Goal: Task Accomplishment & Management: Complete application form

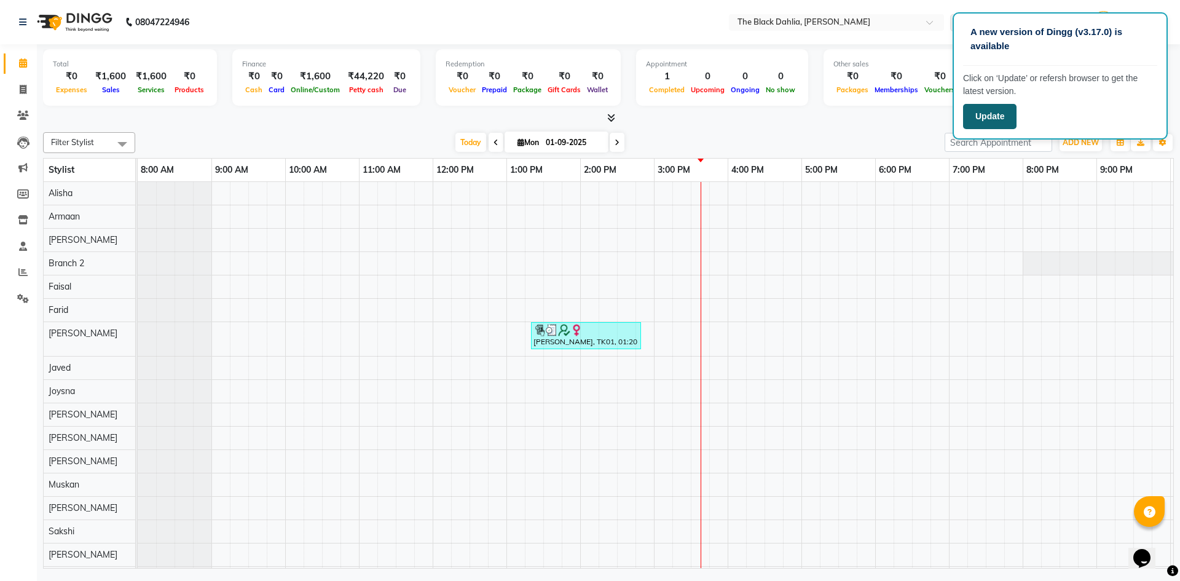
click at [1006, 117] on button "Update" at bounding box center [989, 116] width 53 height 25
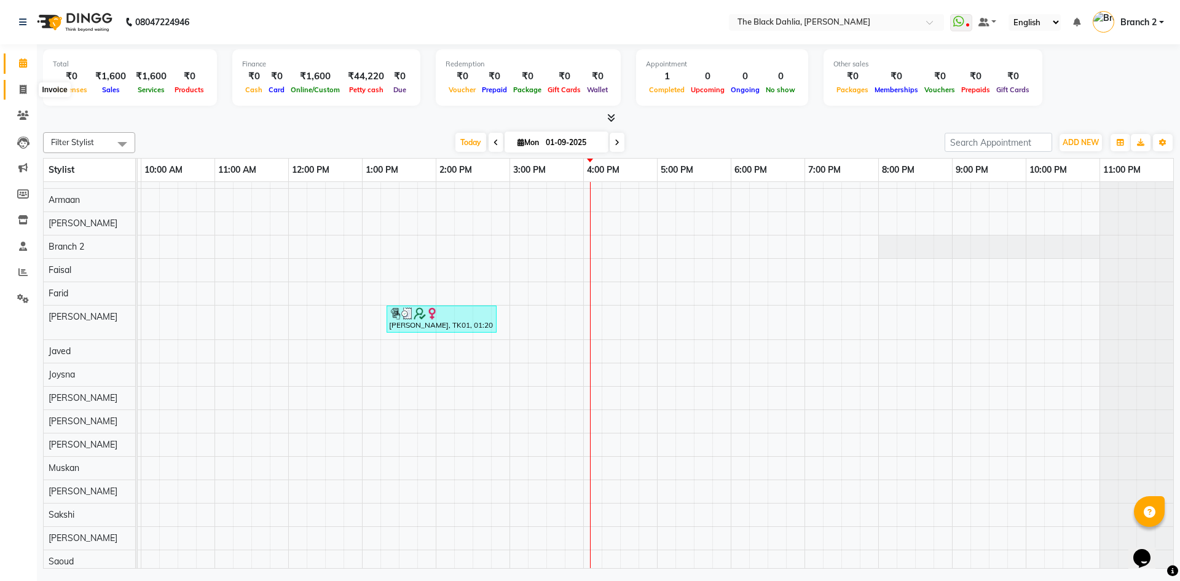
click at [24, 86] on icon at bounding box center [23, 89] width 7 height 9
select select "service"
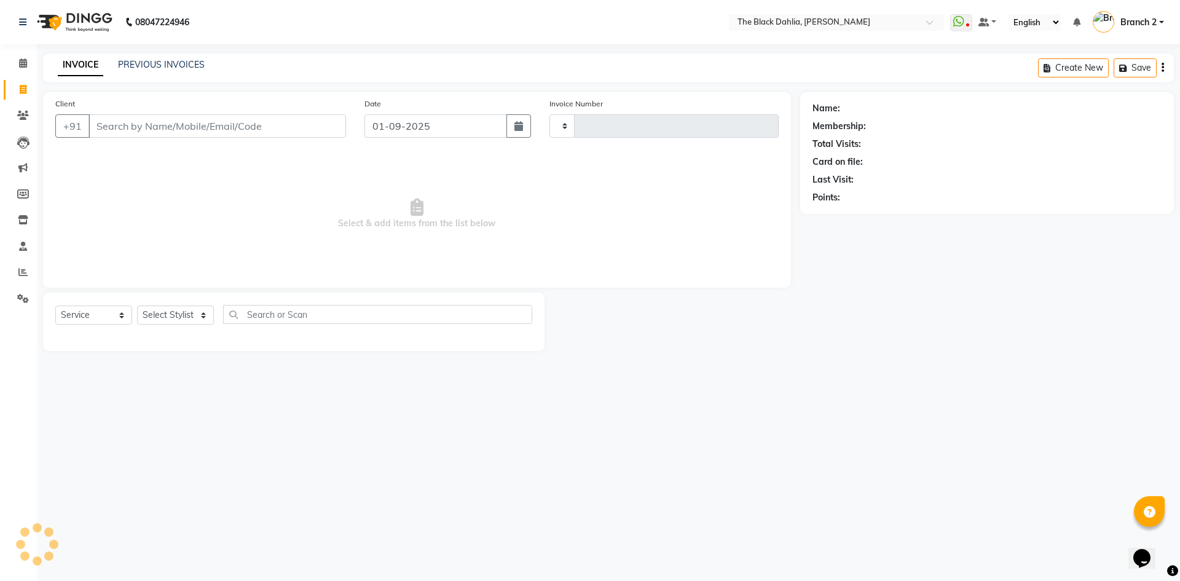
type input "1017"
select select "5211"
click at [138, 125] on input "Client" at bounding box center [218, 125] width 258 height 23
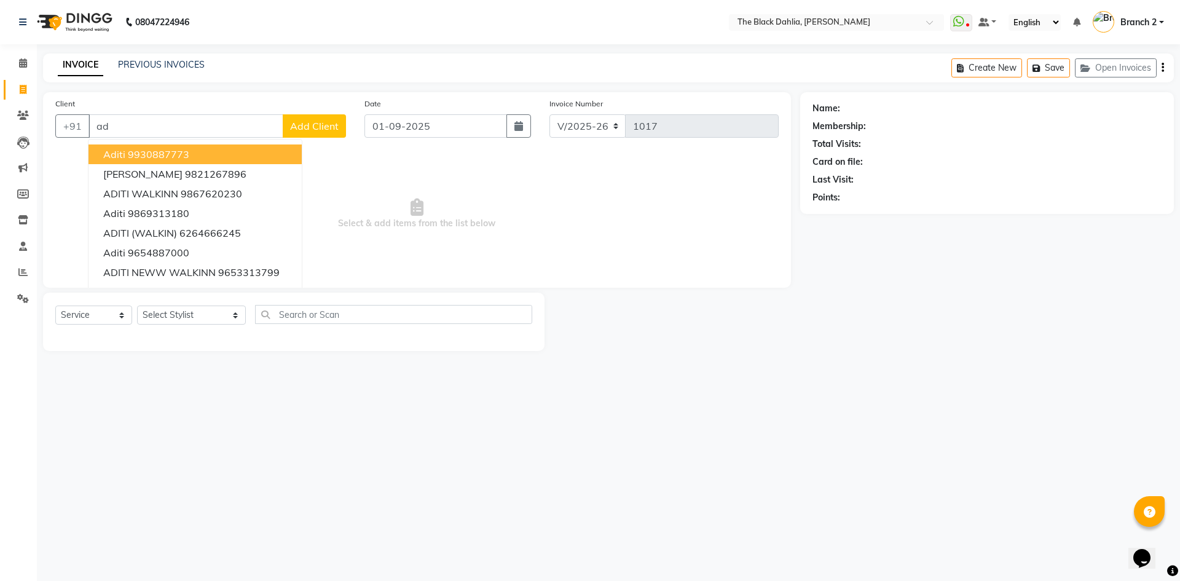
type input "a"
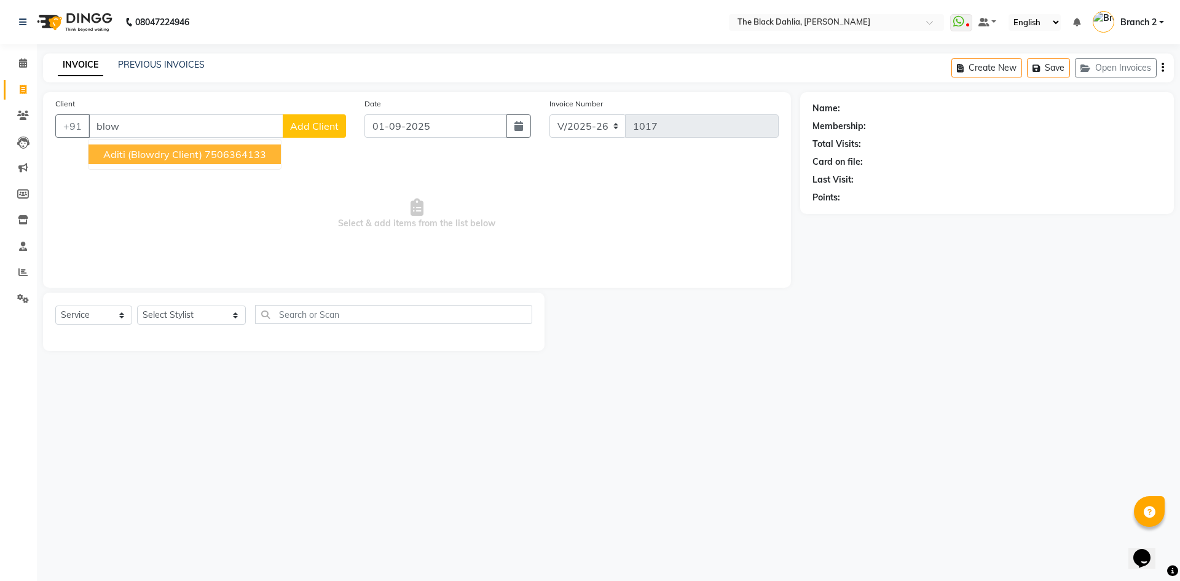
click at [234, 156] on ngb-highlight "7506364133" at bounding box center [235, 154] width 61 height 12
type input "7506364133"
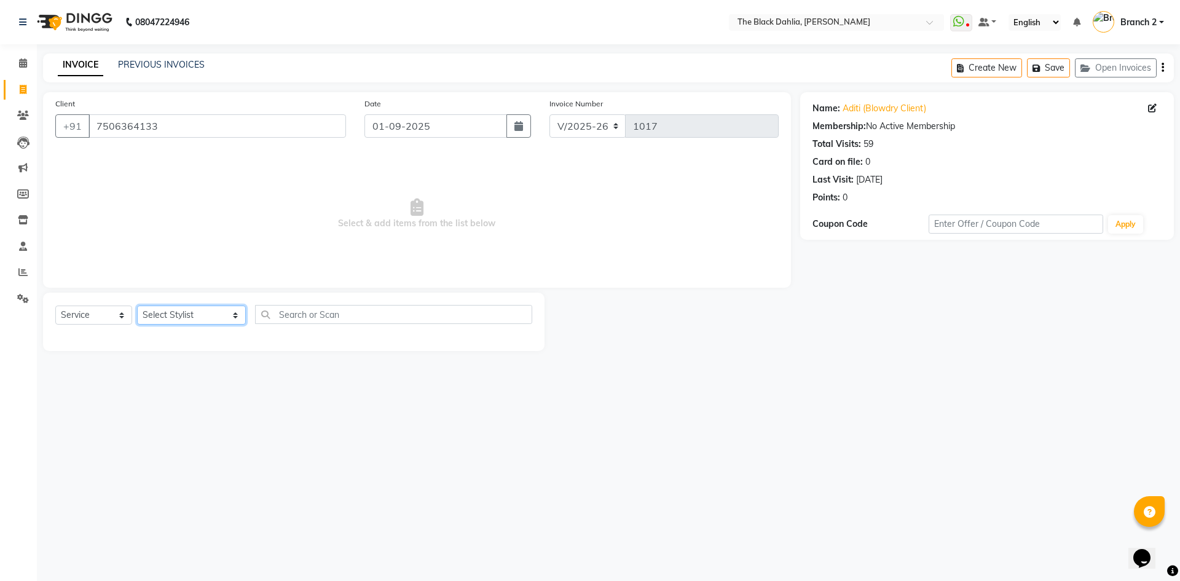
drag, startPoint x: 185, startPoint y: 314, endPoint x: 178, endPoint y: 313, distance: 7.5
click at [185, 314] on select "Select Stylist Alisha Armaan Bhagyashree Branch 2 Faisal Farid Iqra khan Javed …" at bounding box center [191, 315] width 109 height 19
select select "53393"
click at [137, 306] on select "Select Stylist Alisha Armaan Bhagyashree Branch 2 Faisal Farid Iqra khan Javed …" at bounding box center [191, 315] width 109 height 19
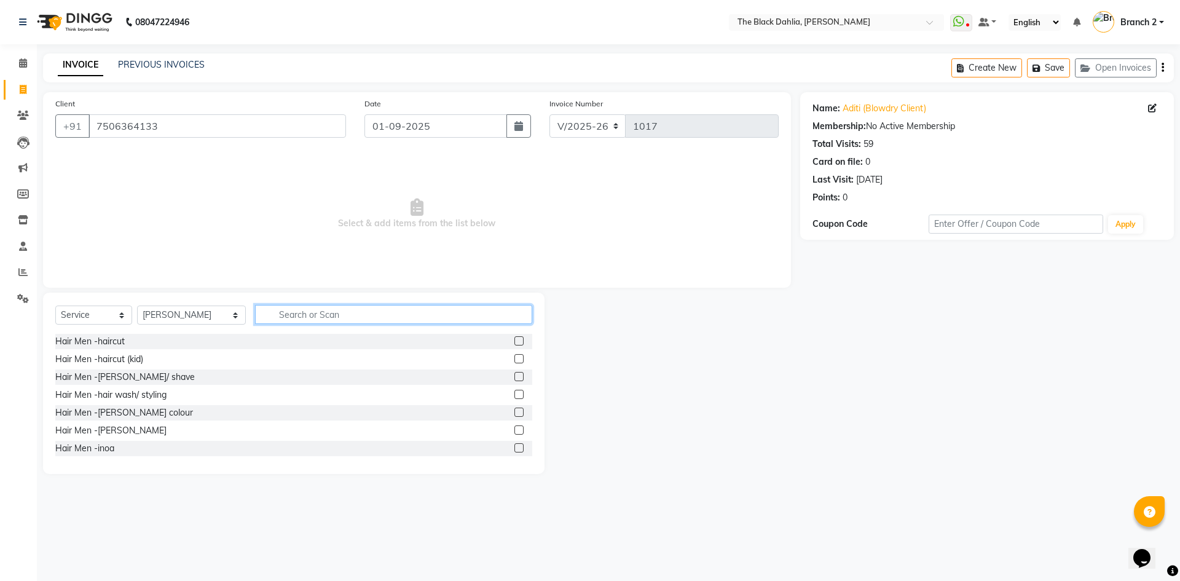
click at [315, 315] on input "text" at bounding box center [393, 314] width 277 height 19
type input "mani"
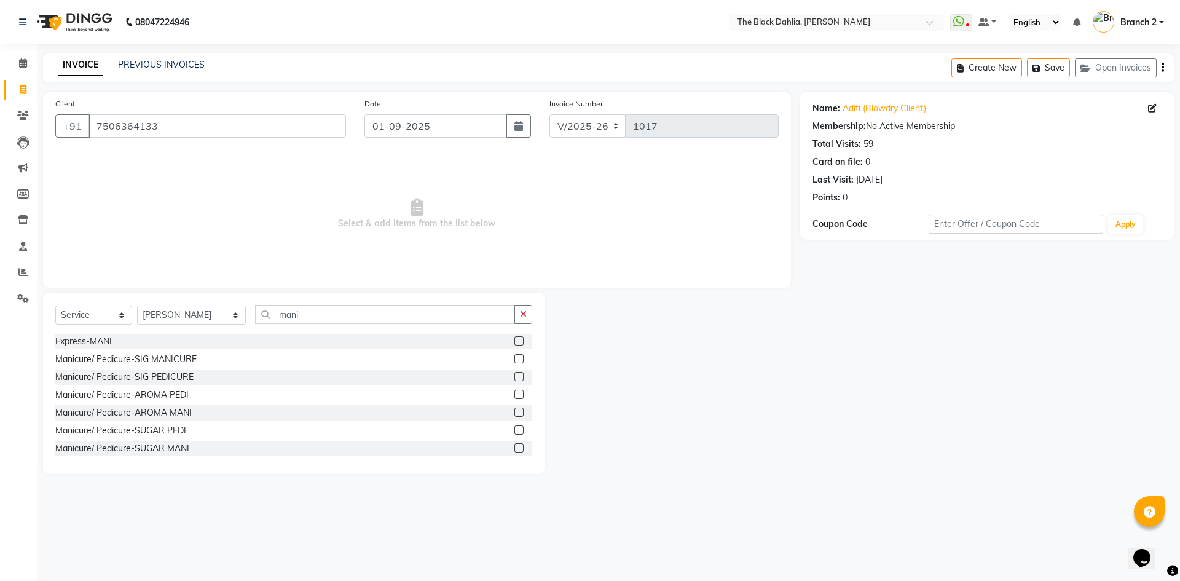
click at [515, 362] on label at bounding box center [519, 358] width 9 height 9
click at [515, 362] on input "checkbox" at bounding box center [519, 359] width 8 height 8
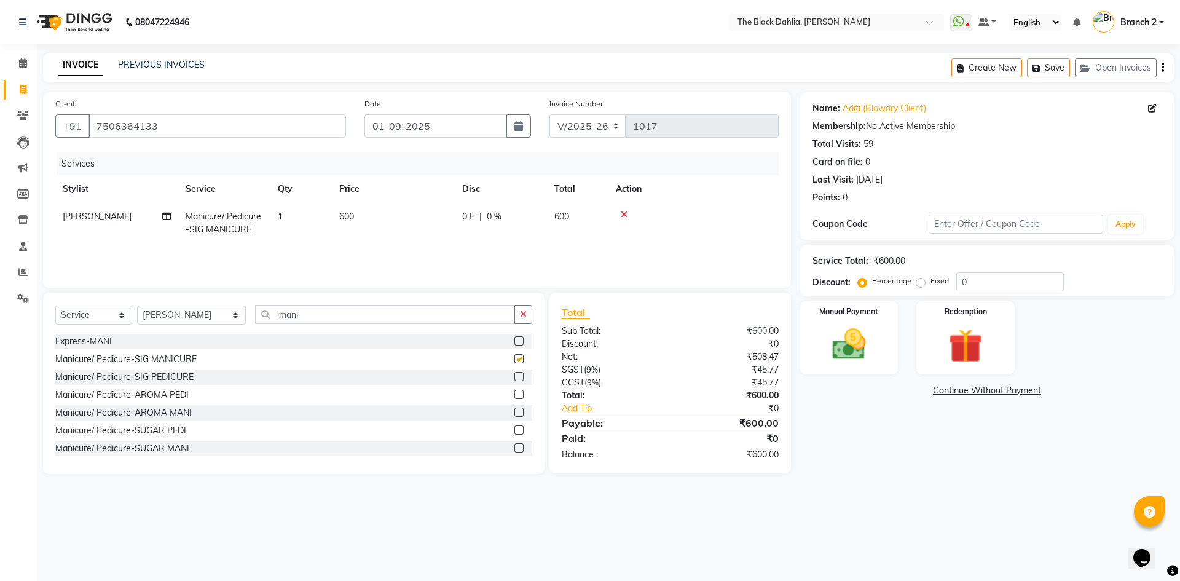
checkbox input "false"
click at [516, 317] on button "button" at bounding box center [524, 314] width 18 height 19
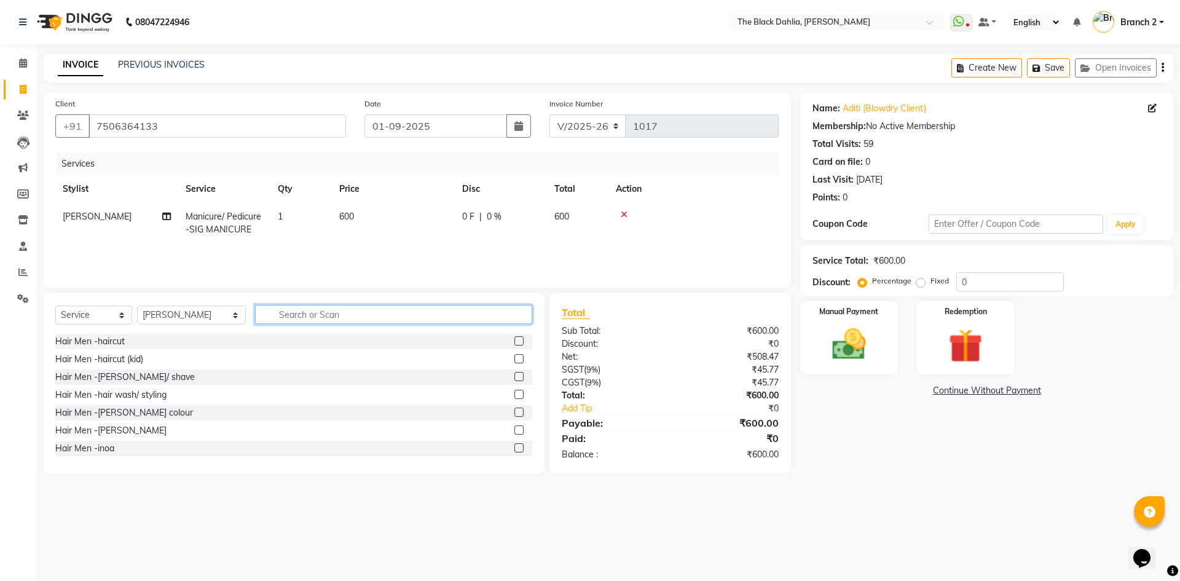
click at [498, 318] on input "text" at bounding box center [393, 314] width 277 height 19
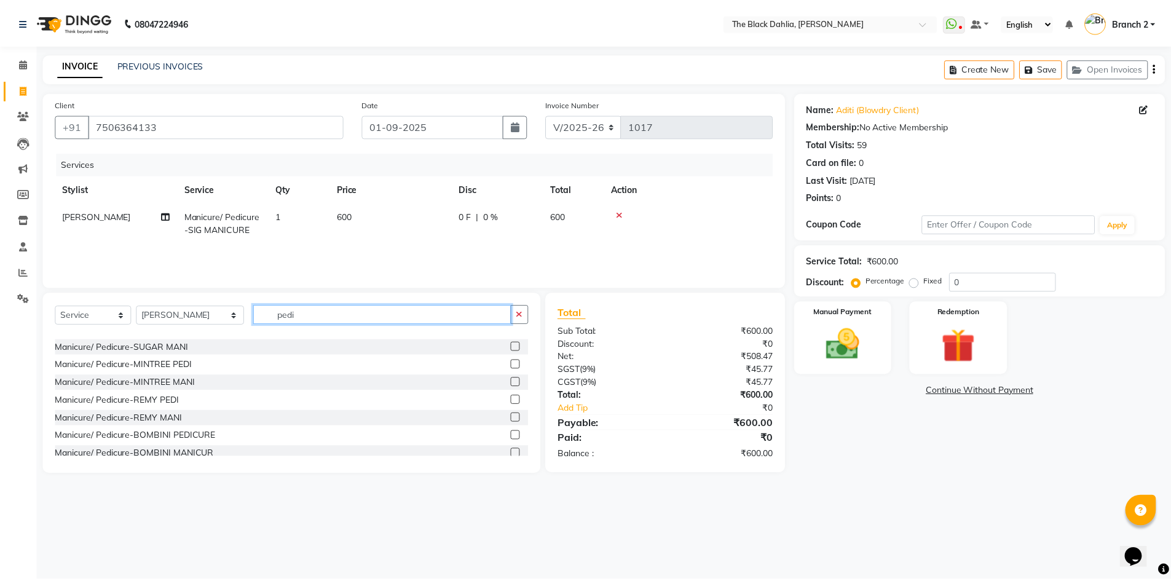
scroll to position [123, 0]
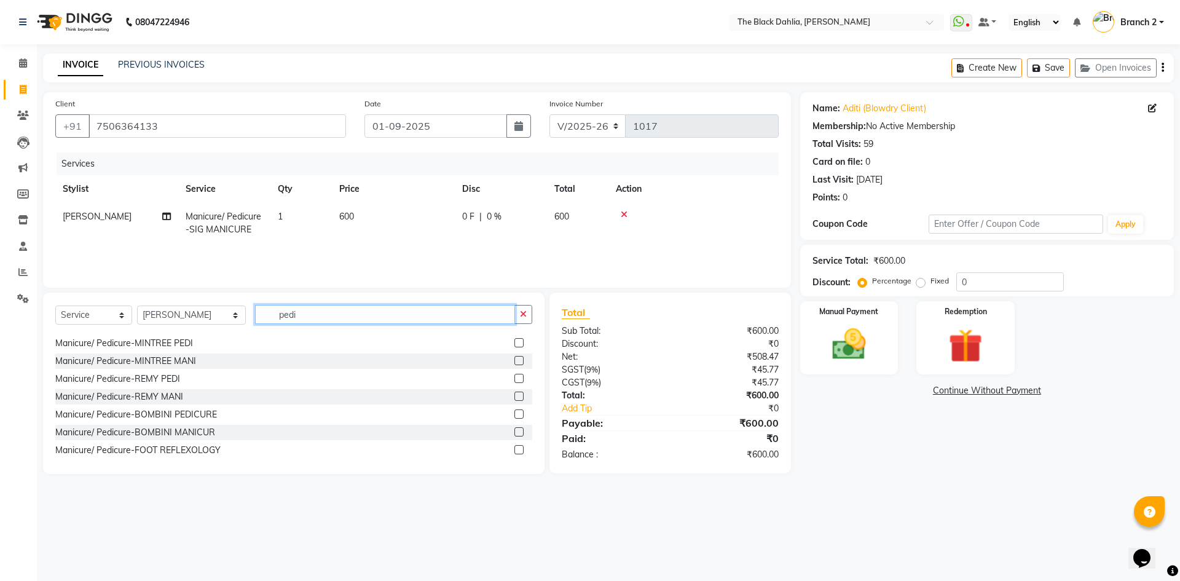
type input "pedi"
click at [515, 416] on label at bounding box center [519, 413] width 9 height 9
click at [515, 416] on input "checkbox" at bounding box center [519, 415] width 8 height 8
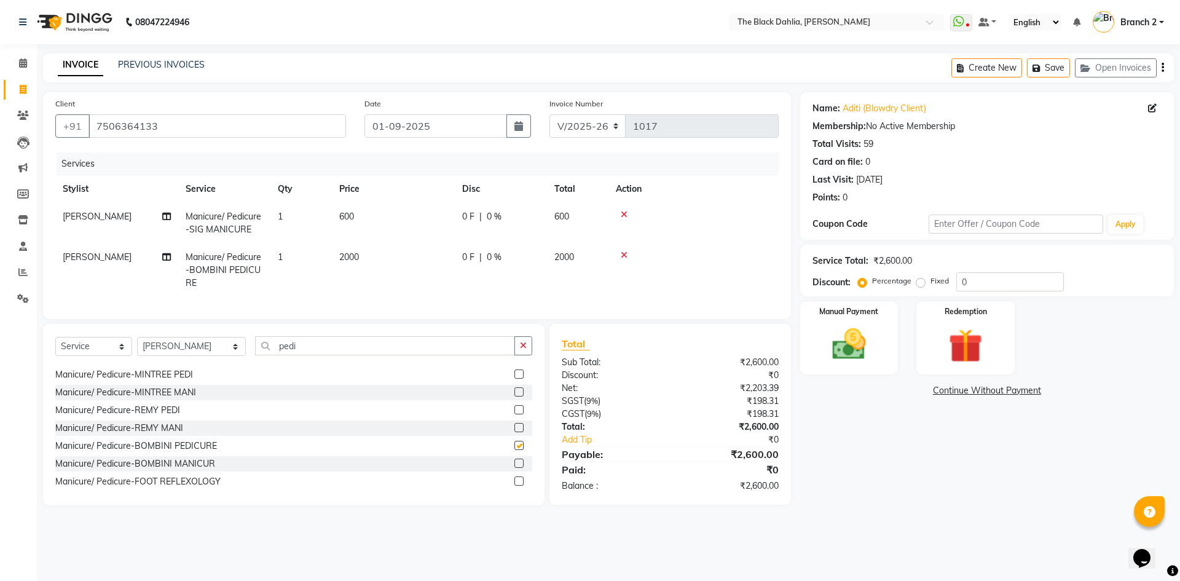
checkbox input "false"
click at [353, 261] on span "2000" at bounding box center [349, 256] width 20 height 11
select select "53393"
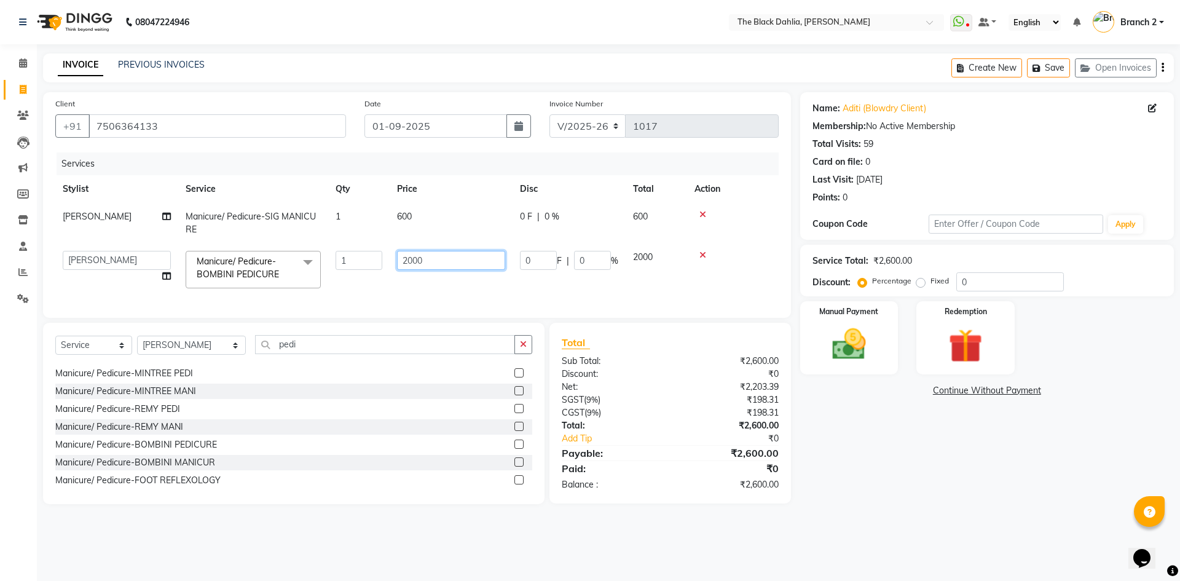
click at [413, 261] on input "2000" at bounding box center [451, 260] width 108 height 19
type input "2300"
click at [741, 268] on td at bounding box center [733, 269] width 92 height 52
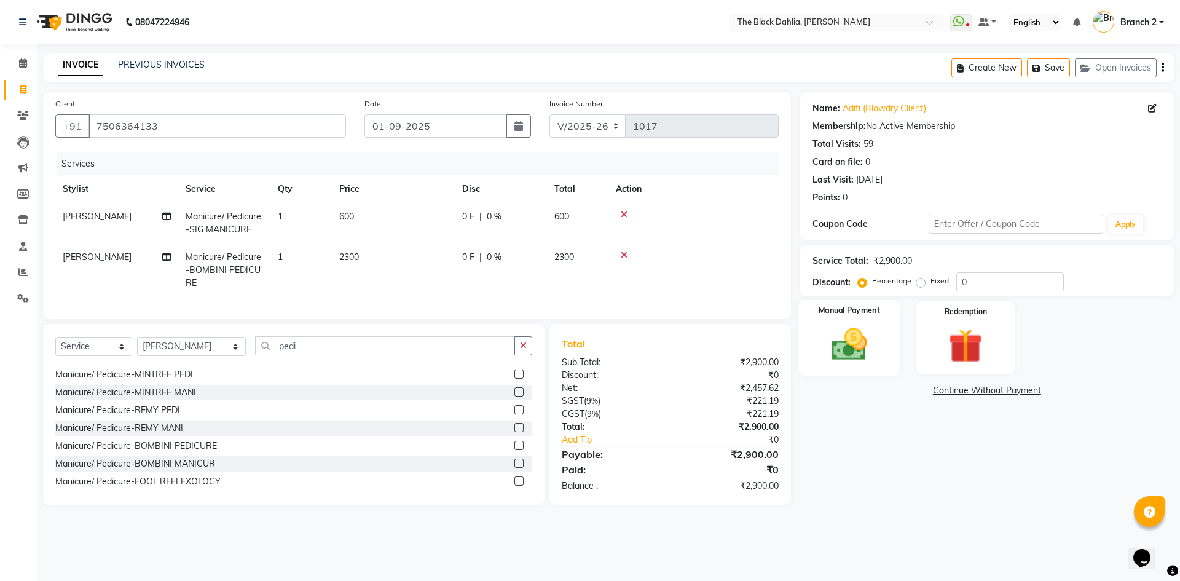
click at [887, 370] on div "Manual Payment" at bounding box center [849, 338] width 102 height 76
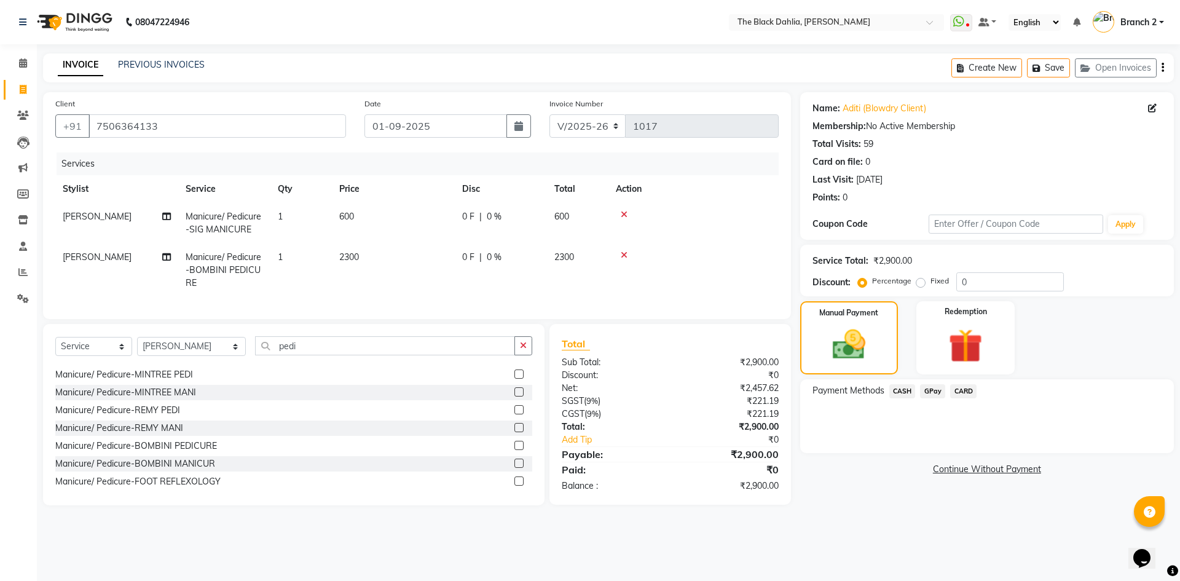
click at [906, 394] on span "CASH" at bounding box center [903, 391] width 26 height 14
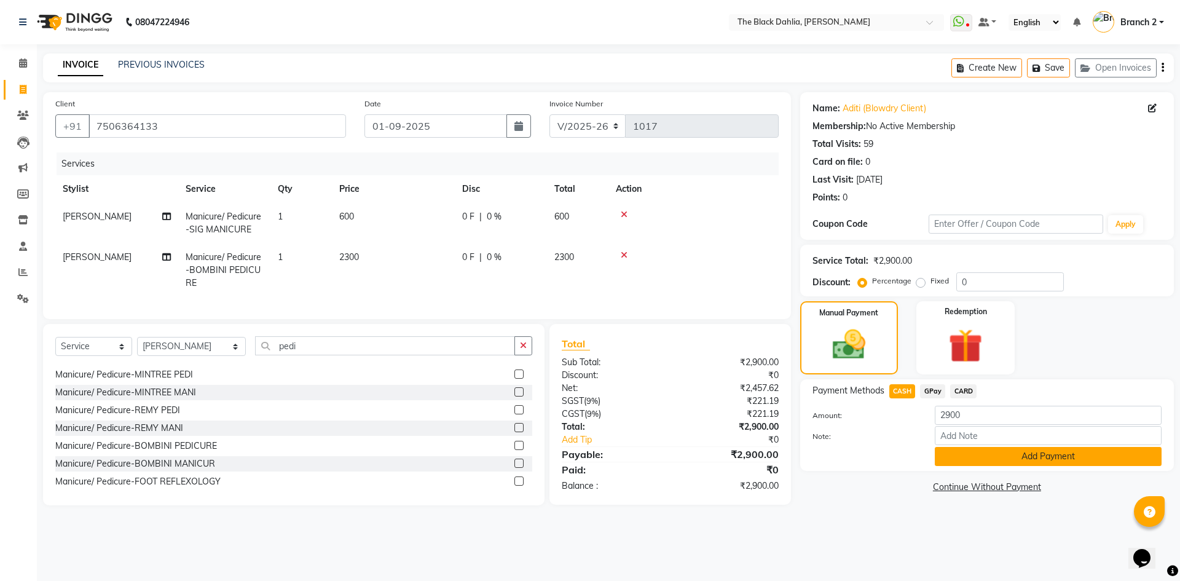
click at [946, 458] on button "Add Payment" at bounding box center [1048, 456] width 227 height 19
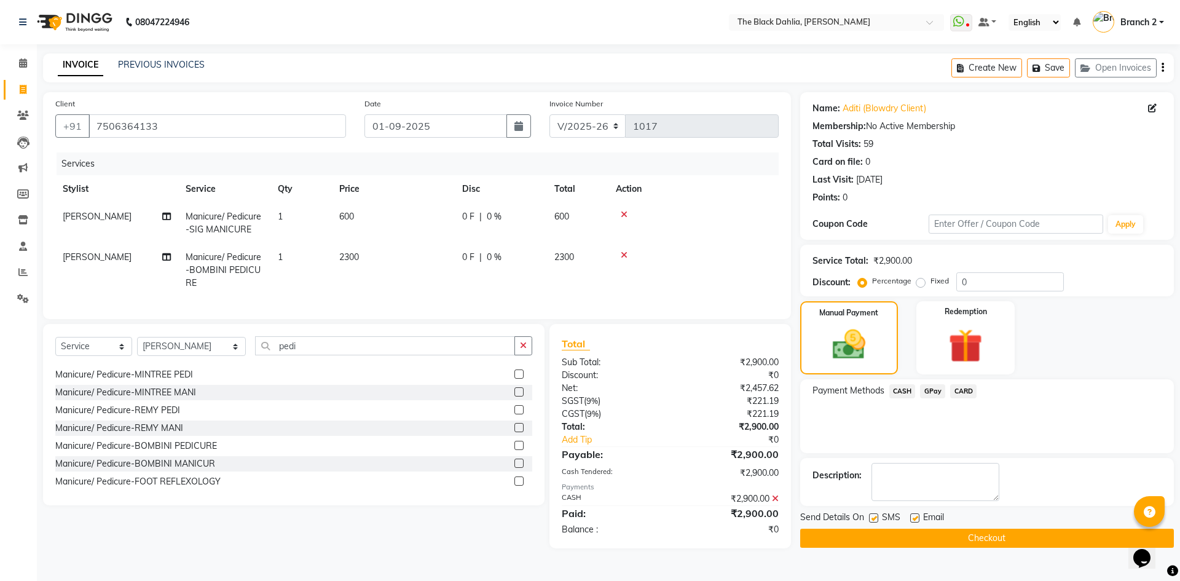
click at [871, 515] on label at bounding box center [873, 517] width 9 height 9
click at [871, 515] on input "checkbox" at bounding box center [873, 519] width 8 height 8
checkbox input "false"
click at [915, 514] on label at bounding box center [915, 517] width 9 height 9
click at [915, 515] on input "checkbox" at bounding box center [915, 519] width 8 height 8
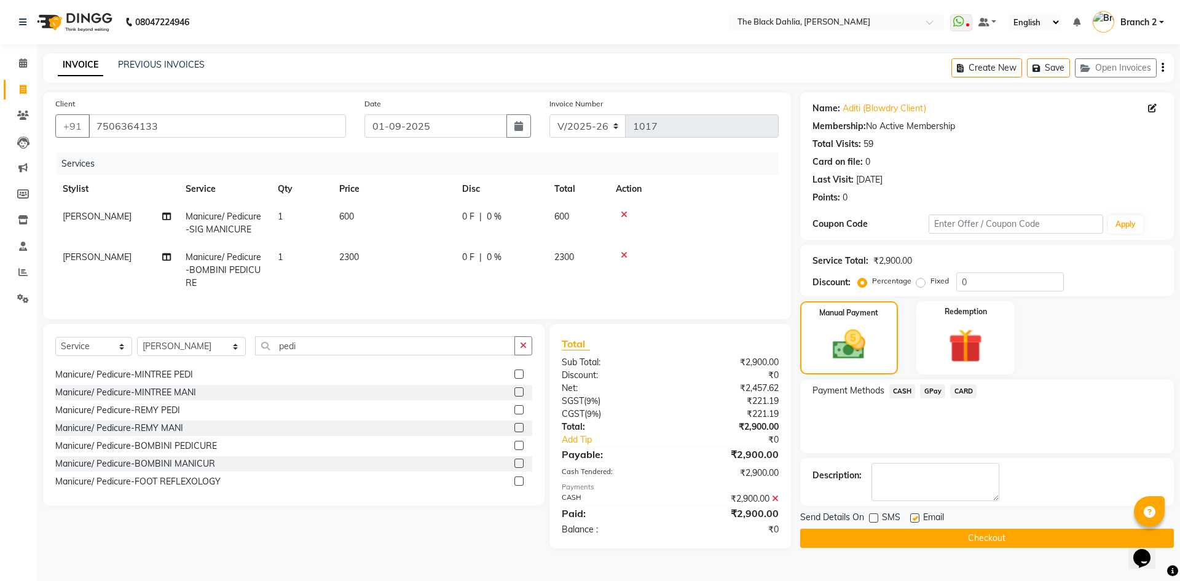
checkbox input "false"
click at [917, 543] on button "Checkout" at bounding box center [987, 538] width 374 height 19
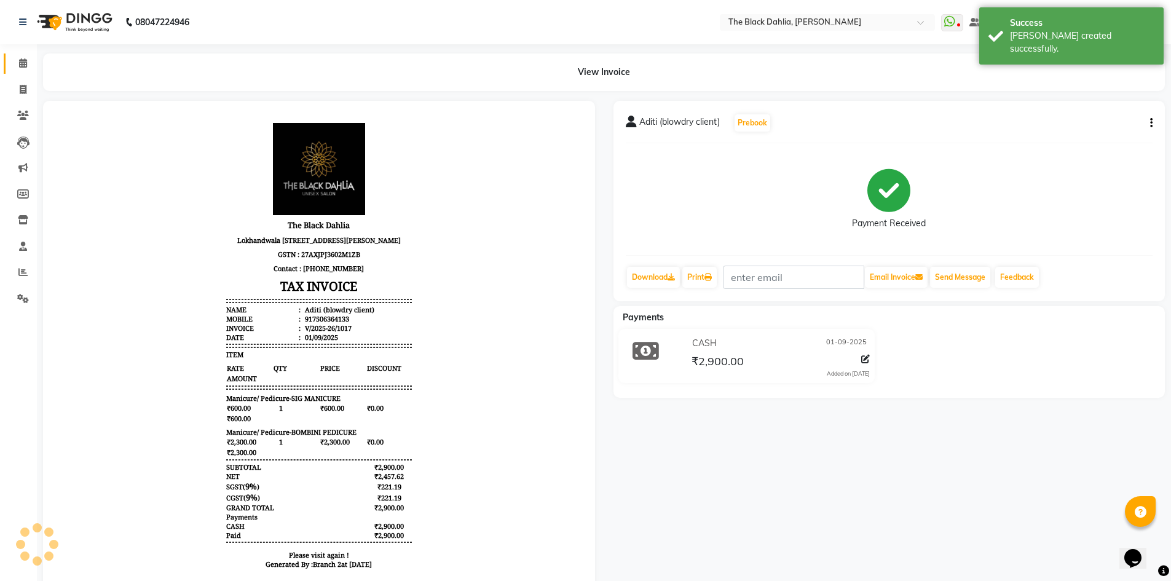
click at [22, 55] on link "Calendar" at bounding box center [19, 63] width 30 height 20
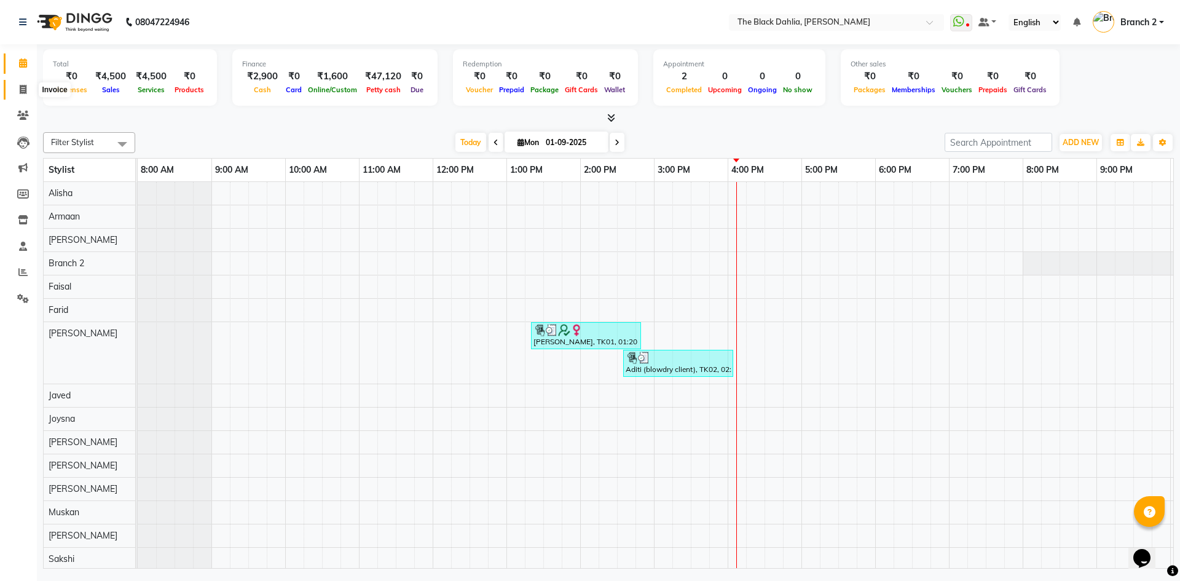
click at [21, 90] on icon at bounding box center [23, 89] width 7 height 9
select select "5211"
select select "service"
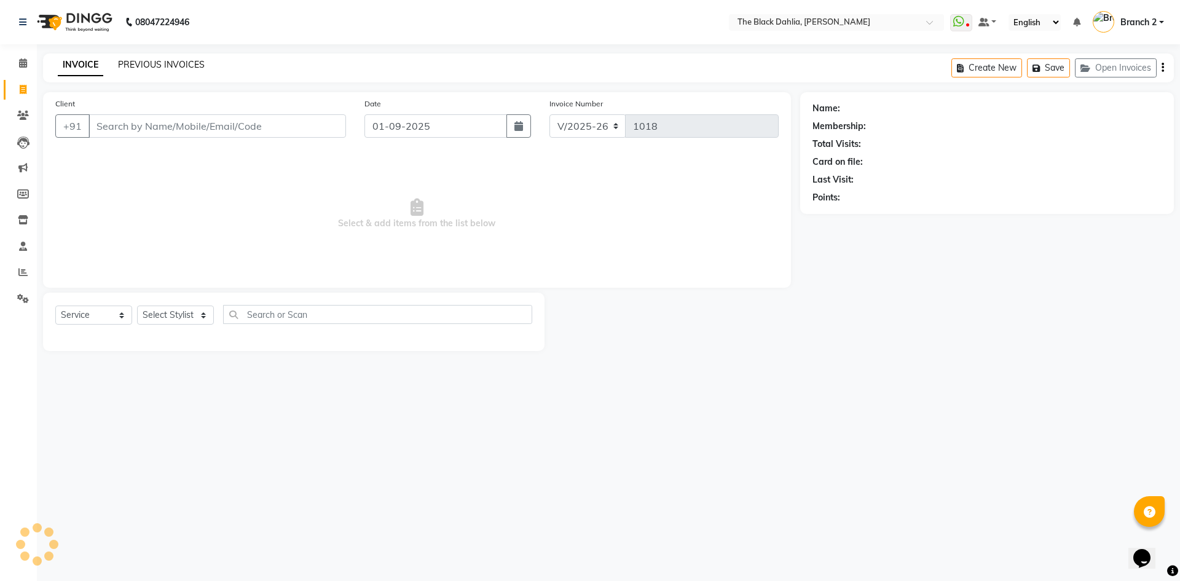
click at [160, 63] on link "PREVIOUS INVOICES" at bounding box center [161, 64] width 87 height 11
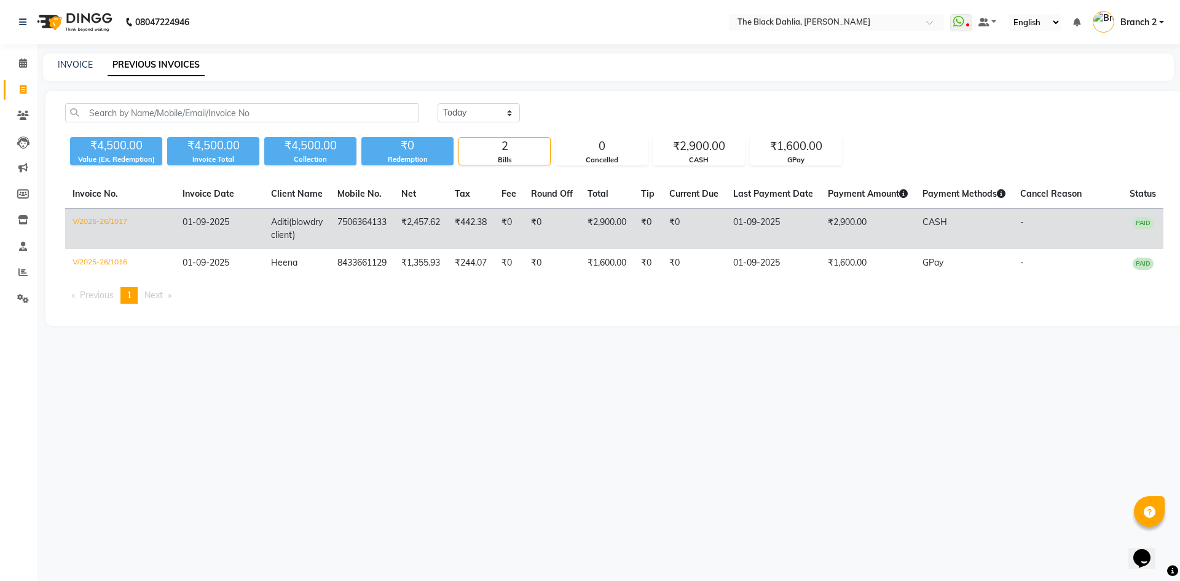
click at [414, 219] on td "₹2,457.62" at bounding box center [420, 228] width 53 height 41
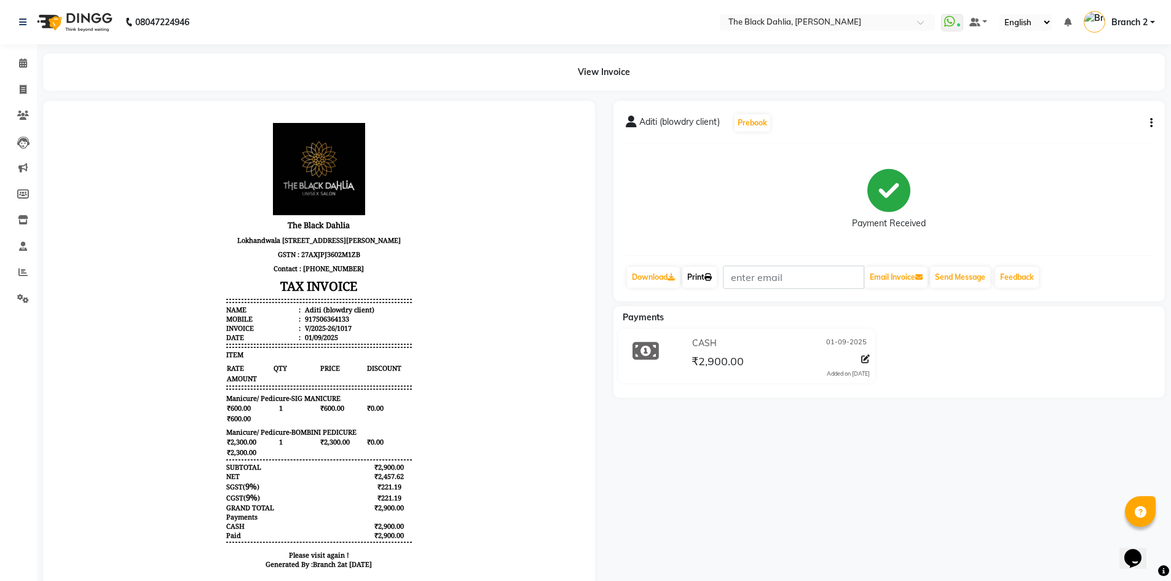
click at [708, 277] on icon at bounding box center [708, 277] width 7 height 7
click at [11, 63] on link "Calendar" at bounding box center [19, 63] width 30 height 20
